Goal: Communication & Community: Connect with others

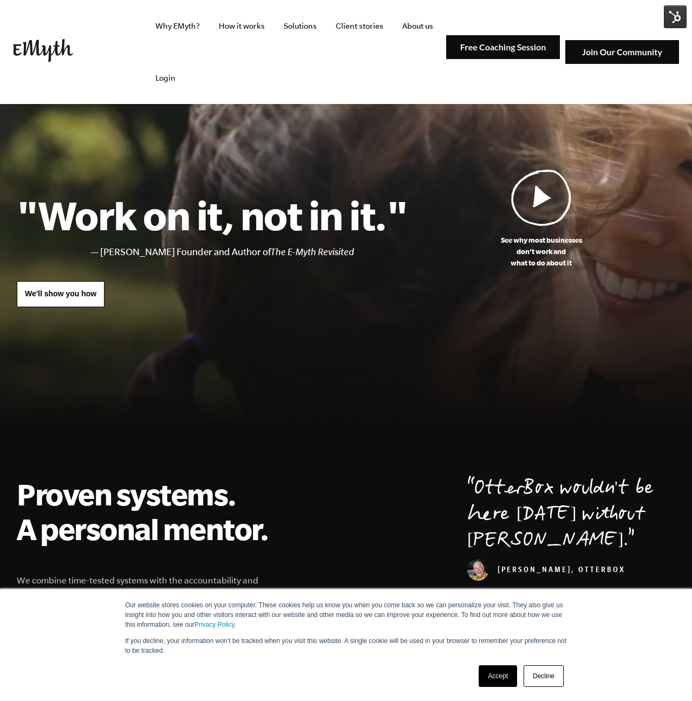
click at [617, 54] on img at bounding box center [623, 52] width 114 height 24
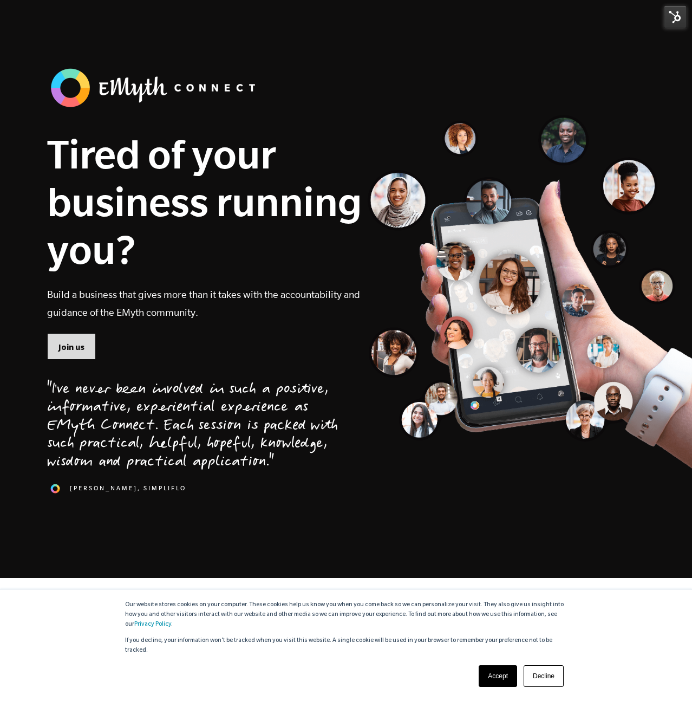
click at [65, 351] on span "Join us" at bounding box center [72, 347] width 26 height 12
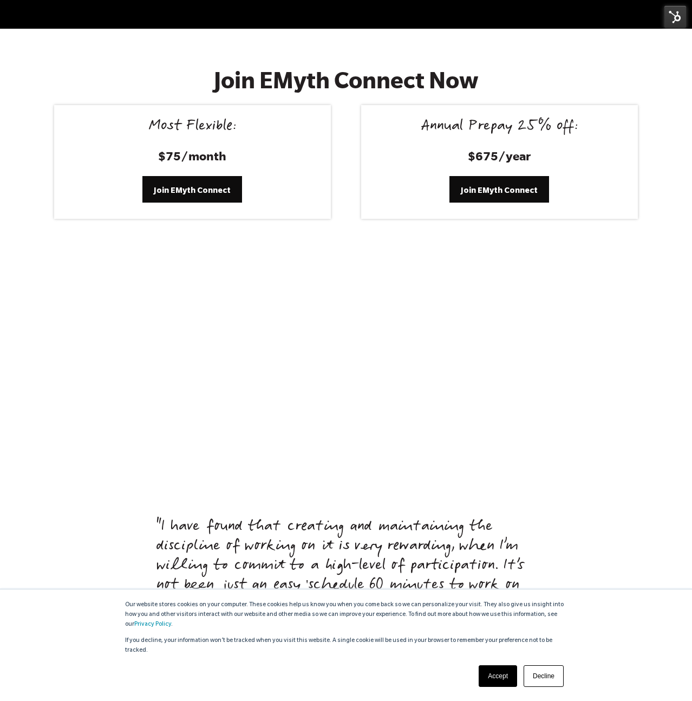
scroll to position [4458, 0]
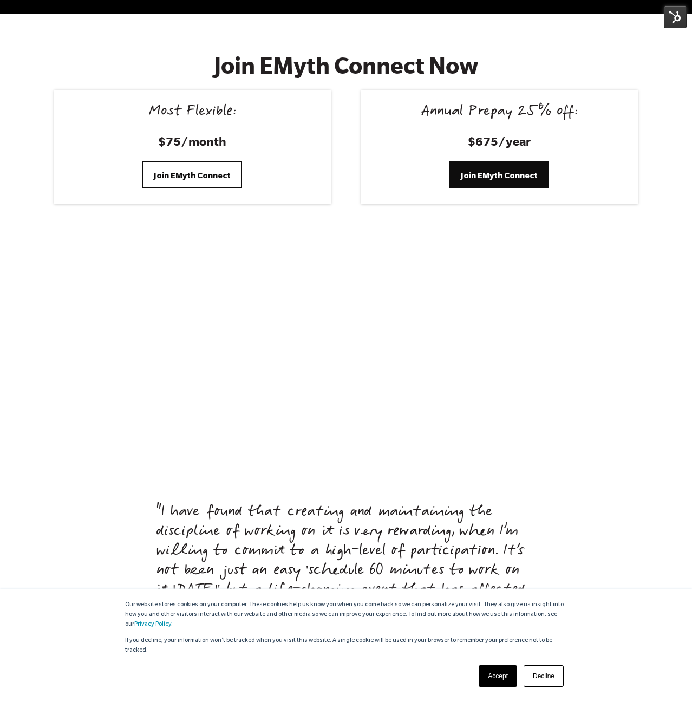
click at [206, 170] on span "Join EMyth Connect" at bounding box center [192, 176] width 77 height 12
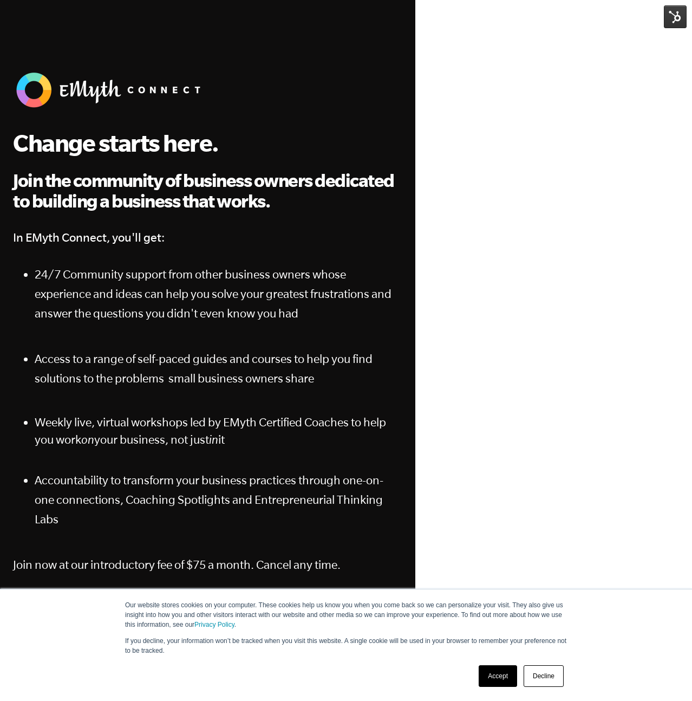
click at [508, 668] on link "Accept" at bounding box center [498, 676] width 38 height 22
